Goal: Task Accomplishment & Management: Complete application form

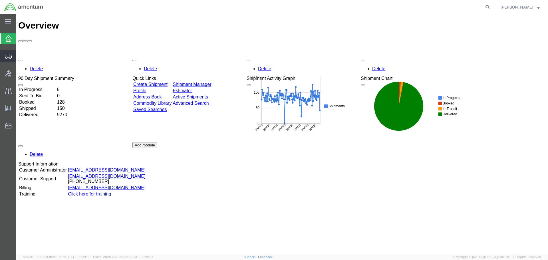
click at [0, 0] on span "Create Shipment" at bounding box center [0, 0] width 0 height 0
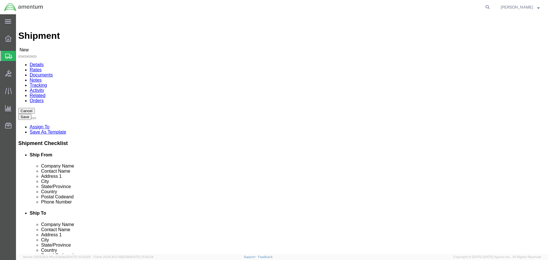
select select
type input "EFO"
select select "49831"
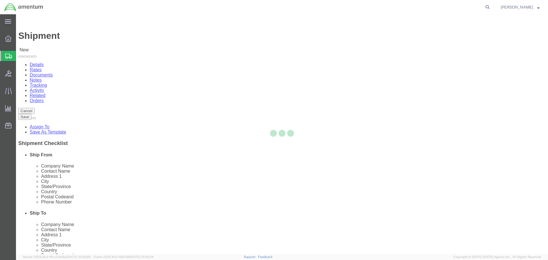
select select "[GEOGRAPHIC_DATA]"
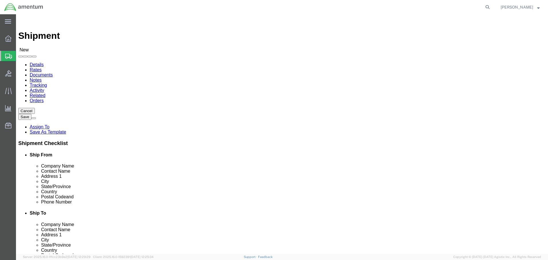
drag, startPoint x: 154, startPoint y: 206, endPoint x: 10, endPoint y: 221, distance: 144.1
click html "Shipment New Details Rates Documents Notes Tracking Activity Related Orders Can…"
paste input "[PERSON_NAME].[PERSON_NAME]@associates."
type input "[PERSON_NAME][EMAIL_ADDRESS][PERSON_NAME][DOMAIN_NAME]"
click input "text"
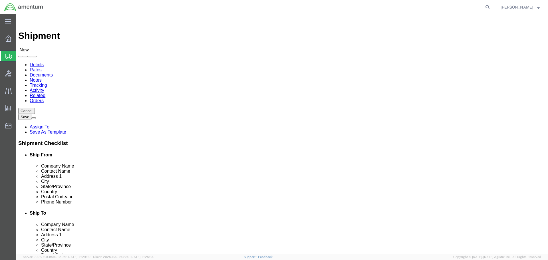
click input "[PERSON_NAME] AEROSPACE"
click input "[PERSON_NAME] AEROSPAC"
click input "[PERSON_NAME] AEROSPACe"
click input "[PERSON_NAME] AEROSPAC"
type input "C"
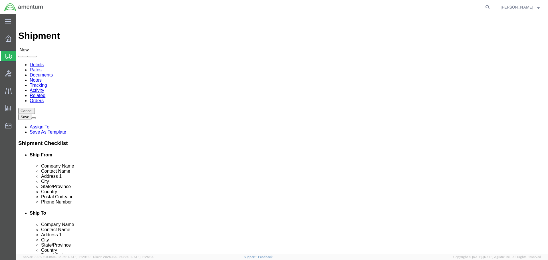
type input "NAMPA"
click p "- Nampa Valley Helicopters - ([PERSON_NAME]) [STREET_ADDRESS][PERSON_NAME]"
select select "ID"
type input "Nampa Valley Helicopters"
click input "text"
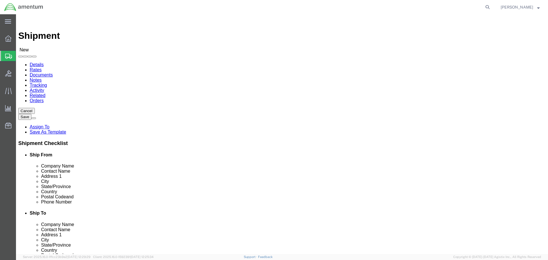
type input "C"
drag, startPoint x: 324, startPoint y: 119, endPoint x: 274, endPoint y: 119, distance: 50.5
click div "Contact Name CBP0043115 CBP00"
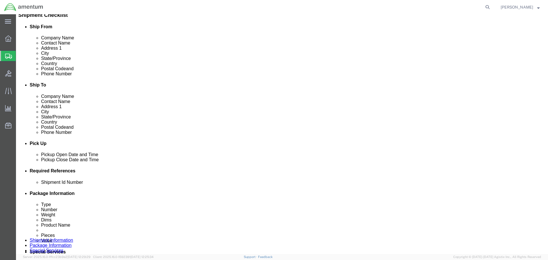
scroll to position [200, 0]
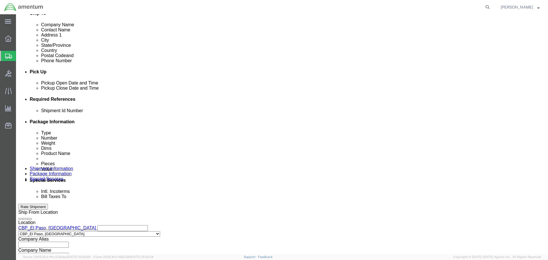
type input "CBP0043115"
click button "Add reference"
click input "text"
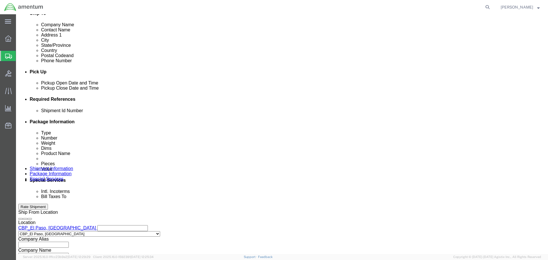
paste input "CBP0043115"
type input "CBP0043115"
select select "CUSTREF"
paste input "CBP0043115"
type input "CBP0043115"
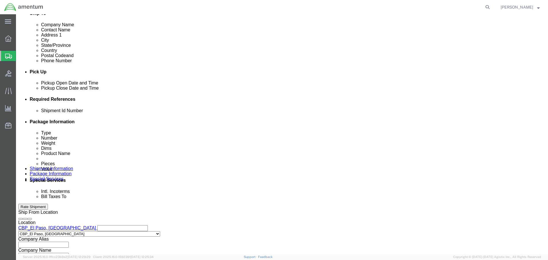
select select "DEPT"
type input "CBP"
select select "PROJNUM"
type input "6118.03.03.2219.000.NLS.0000"
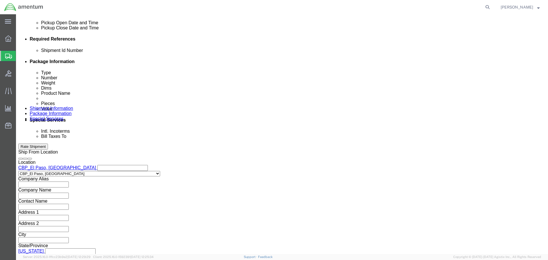
scroll to position [261, 0]
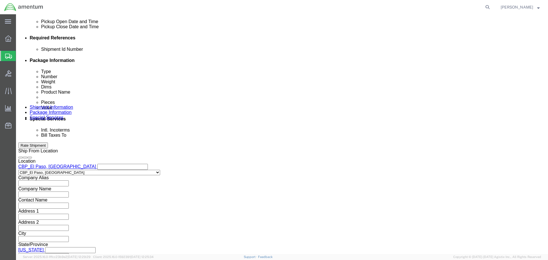
click button "Continue"
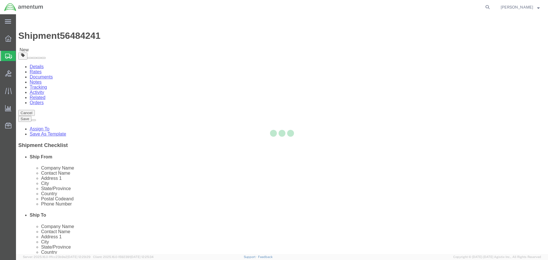
select select "CBOX"
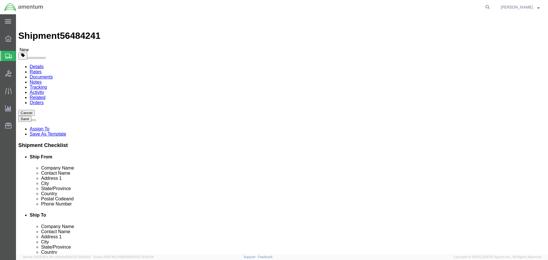
click input "1"
type input "18"
type input "12"
type input "14"
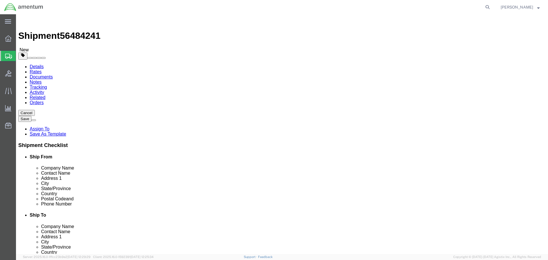
click link "Add Content"
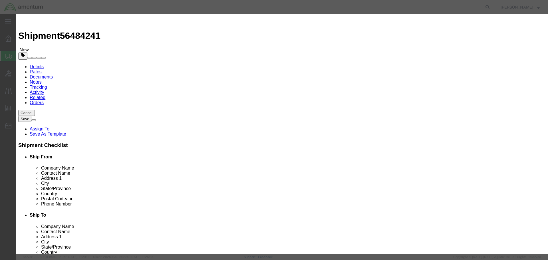
click input "text"
type input "AIRCRAFT PARTS"
type input "1"
type input "100"
select select "USD"
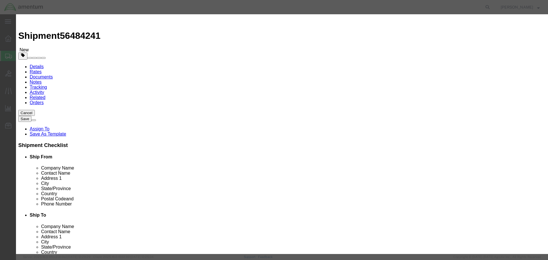
click button "Save & Close"
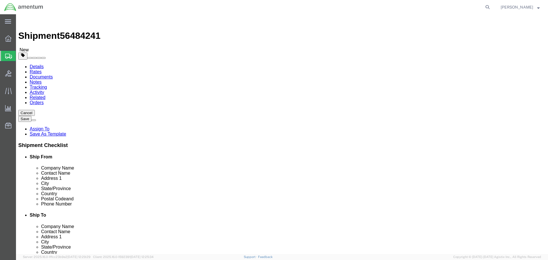
click button "Rate Shipment"
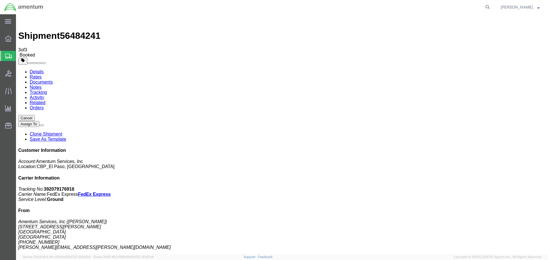
drag, startPoint x: 71, startPoint y: 102, endPoint x: 546, endPoint y: 113, distance: 474.9
click at [62, 132] on link "Clone Shipment" at bounding box center [46, 134] width 33 height 5
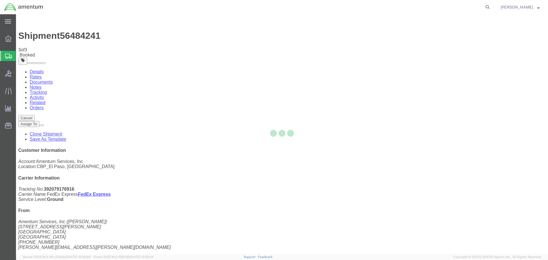
select select "49831"
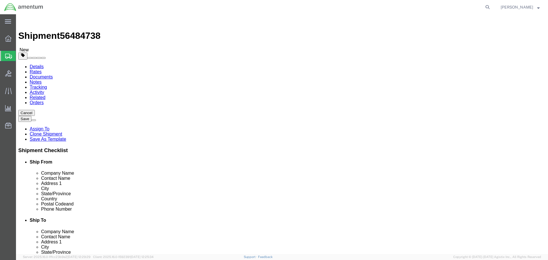
click input "Nampa Valley Helicopters"
type input "N"
type input "c"
click p "- [PERSON_NAME] AEROSPACE - (ATTN: [PERSON_NAME] RMA# 106481517) [STREET_ADDRES…"
type input "[PERSON_NAME] AEROSPACE"
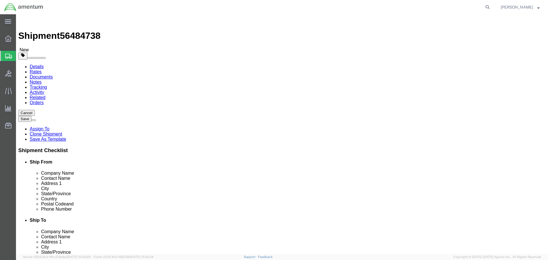
type input "ATTN: [PERSON_NAME] RMA# 106481517"
type input "[STREET_ADDRESS][PERSON_NAME]"
type input "BLDG 118 CRG"
type input "[GEOGRAPHIC_DATA]"
type input "52498"
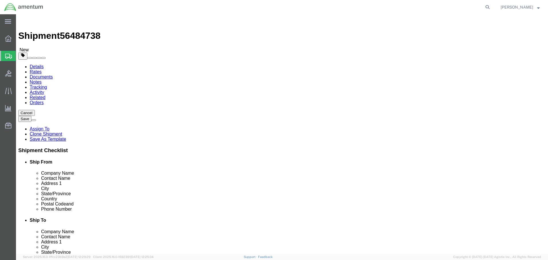
select select "IA"
type input "[PERSON_NAME] AEROSPACE"
click input "ATTN: [PERSON_NAME] RMA# 106481517"
type input "A"
drag, startPoint x: 325, startPoint y: 119, endPoint x: 244, endPoint y: 119, distance: 80.8
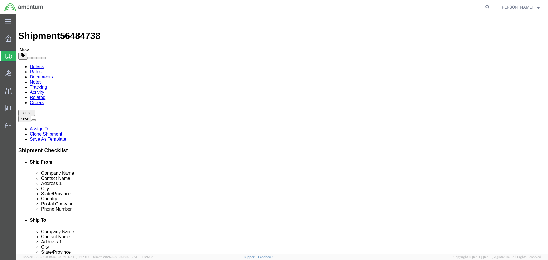
click div "Contact Name CBP0043071 CBP"
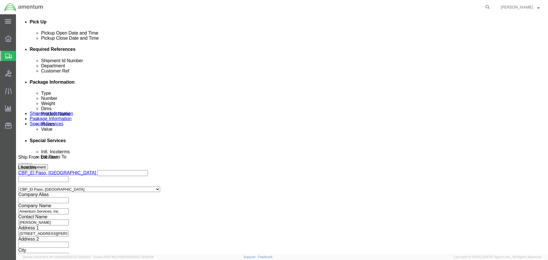
type input "CBP0043071"
click input "CBP0043115"
type input "C"
paste input "CBP0043071"
type input "CBP0043071"
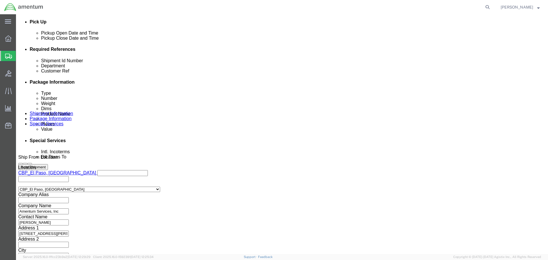
paste input "071"
type input "CBP0043071"
click button "Continue"
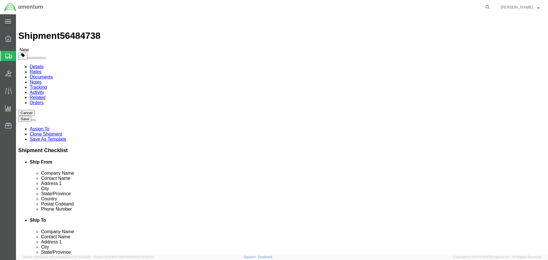
click input "14.00"
type input "1"
type input "17"
click button "Rate Shipment"
click icon
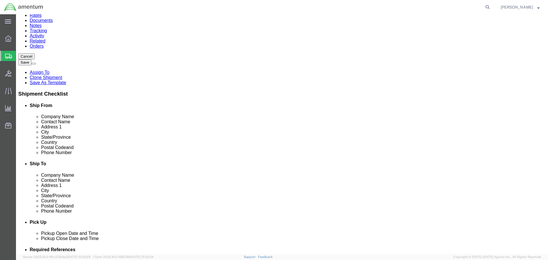
scroll to position [57, 0]
click input "Ship To Location / Phone Number : This field is required."
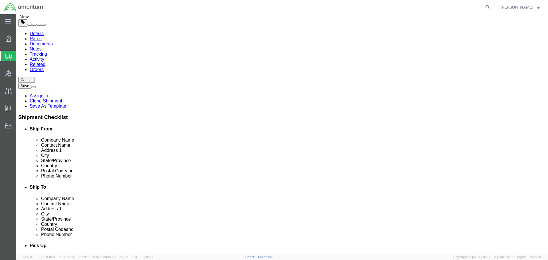
type input "[PHONE_NUMBER]"
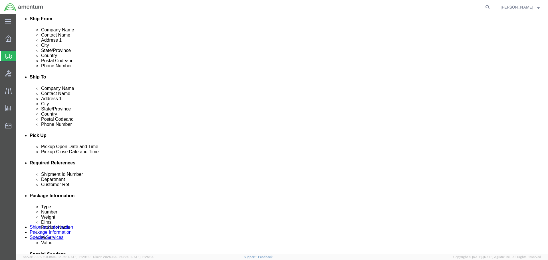
scroll to position [261, 0]
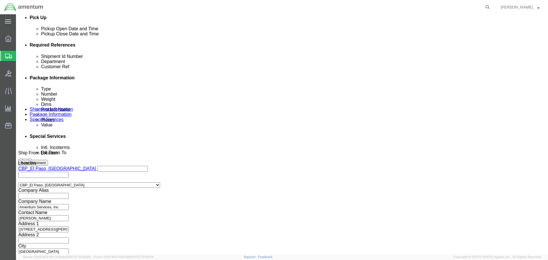
click button "Rate Shipment"
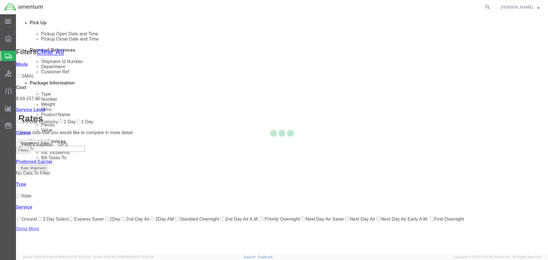
scroll to position [25, 0]
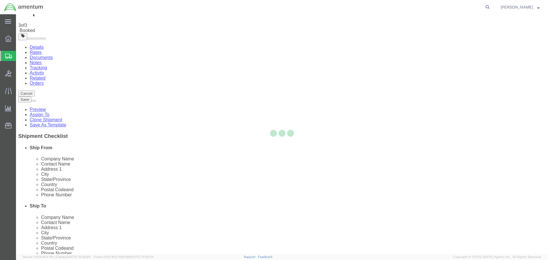
scroll to position [0, 0]
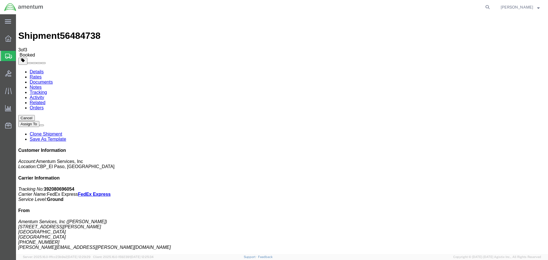
drag, startPoint x: 67, startPoint y: 102, endPoint x: 69, endPoint y: 96, distance: 5.7
